Goal: Information Seeking & Learning: Learn about a topic

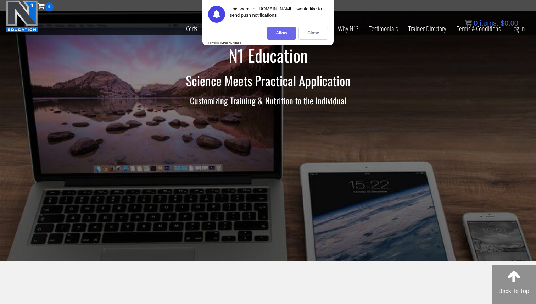
click at [282, 33] on div "Allow" at bounding box center [281, 33] width 28 height 13
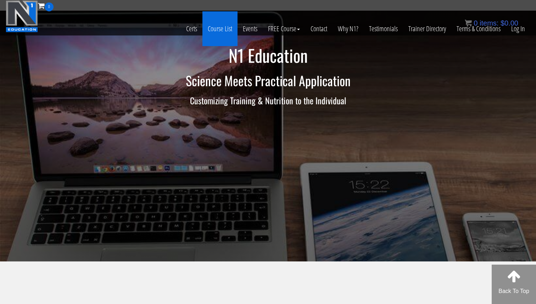
click at [226, 26] on link "Course List" at bounding box center [219, 28] width 35 height 35
click at [224, 38] on link "Course List" at bounding box center [219, 28] width 35 height 35
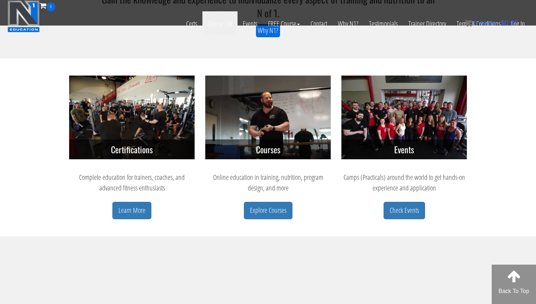
scroll to position [265, 0]
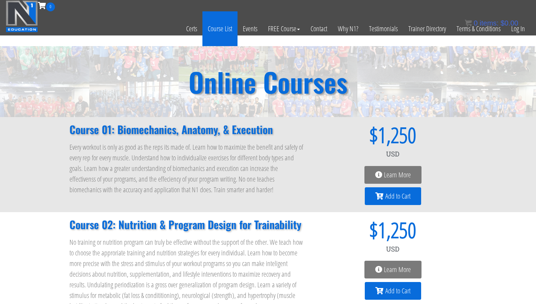
click at [224, 29] on link "Course List" at bounding box center [219, 28] width 35 height 35
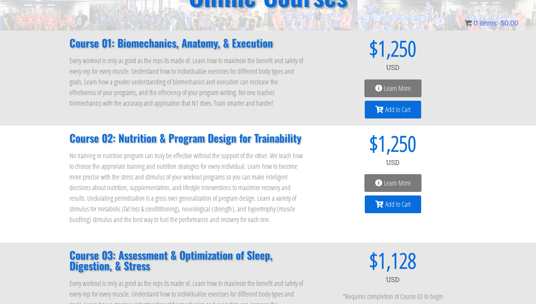
scroll to position [88, 0]
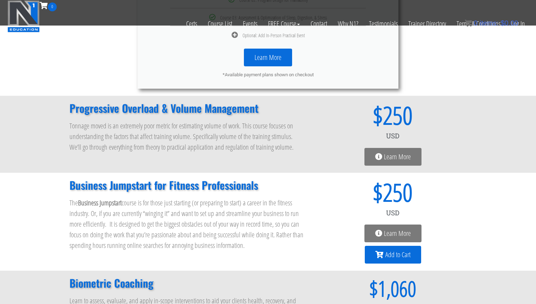
scroll to position [490, 0]
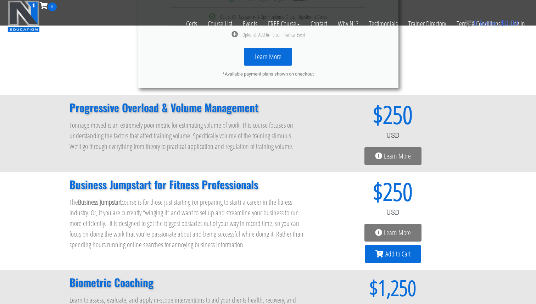
click at [385, 153] on span "Learn More" at bounding box center [397, 155] width 27 height 7
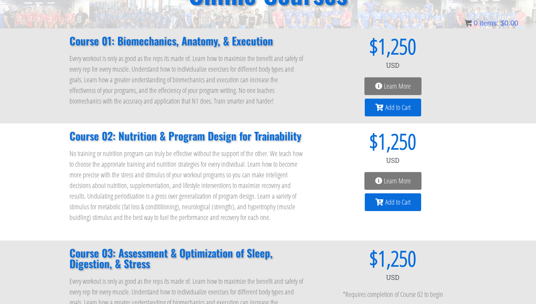
scroll to position [88, 0]
click at [376, 179] on icon at bounding box center [378, 181] width 7 height 7
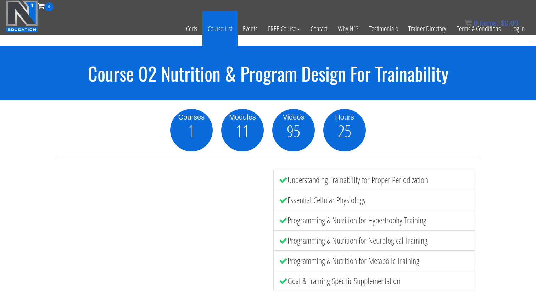
click at [220, 27] on link "Course List" at bounding box center [219, 28] width 35 height 35
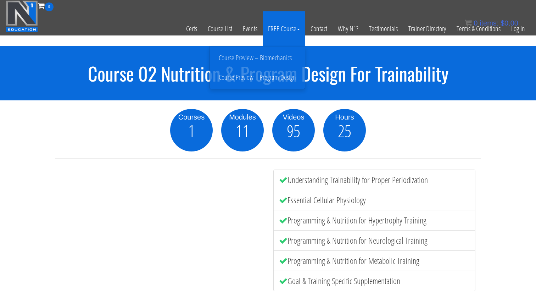
click at [297, 27] on link "FREE Course" at bounding box center [284, 28] width 43 height 35
click at [287, 79] on link "Course Preview – Program Design" at bounding box center [257, 77] width 91 height 12
click at [287, 78] on link "Course Preview – Program Design" at bounding box center [257, 77] width 91 height 12
